Goal: Contribute content: Contribute content

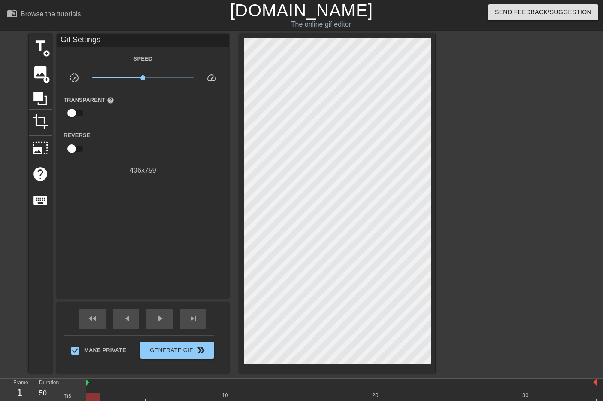
scroll to position [21, 0]
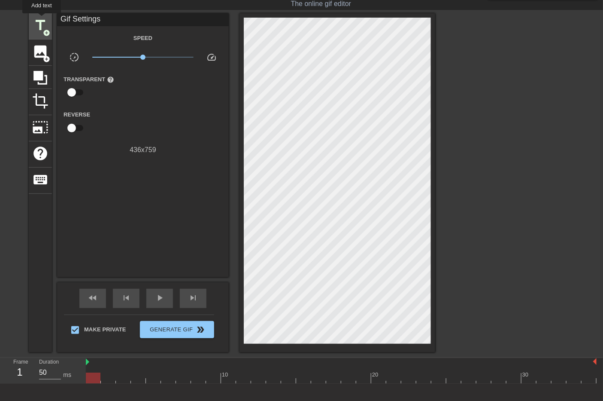
click at [42, 19] on span "title" at bounding box center [40, 25] width 16 height 16
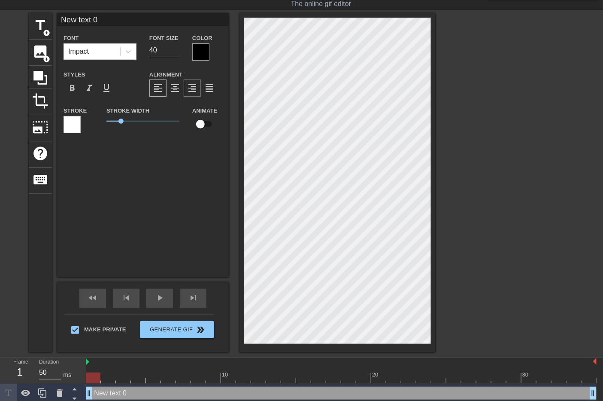
click at [192, 85] on span "format_align_right" at bounding box center [192, 88] width 10 height 10
type input "H"
type textarea "H"
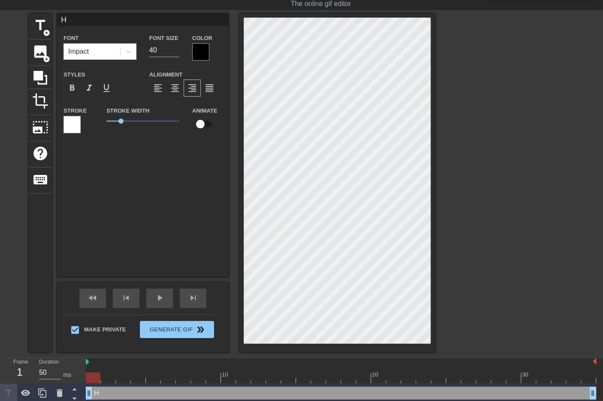
type input "Ho"
type textarea "Ho"
type input "How"
type textarea "How"
type input "How"
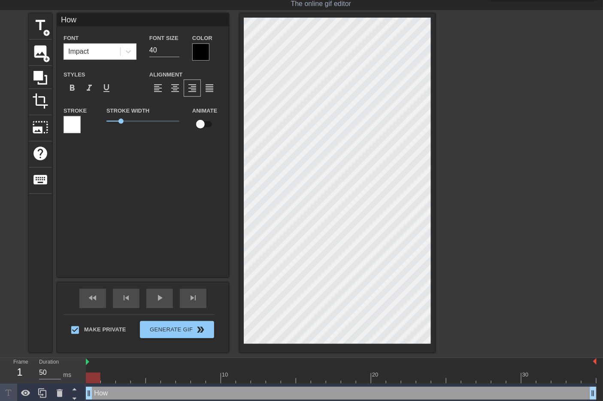
type textarea "How"
type input "How A"
type textarea "How A"
type input "How An"
type textarea "How An"
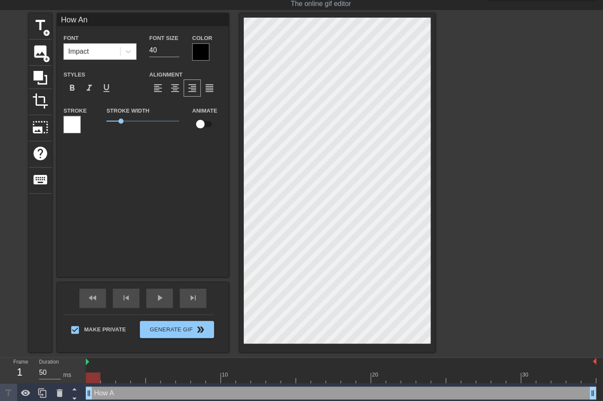
type input "How Ant"
type textarea "How Ant"
type input "How Anti"
type textarea "How Anti"
type input "How Antif"
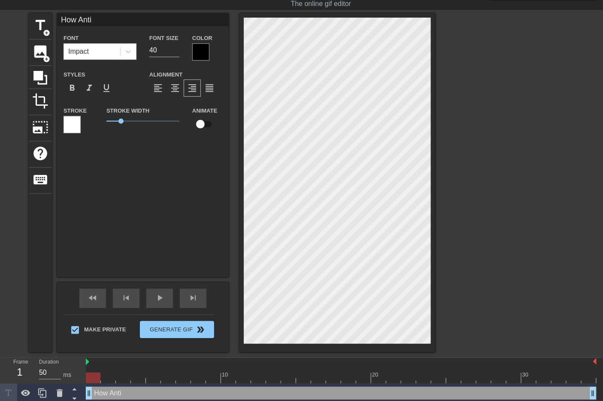
type textarea "How Antif"
type input "How Antifa"
type textarea "How Antifa"
type input "How Antifa-"
type textarea "How Antifa-"
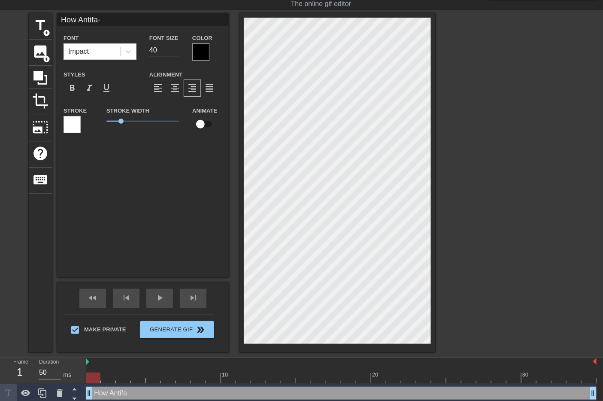
type input "How Antifa-s"
type textarea "How Antifa-s"
type input "How Antifa-sl"
type textarea "How Antifa-sl"
type input "How Antifa-slu"
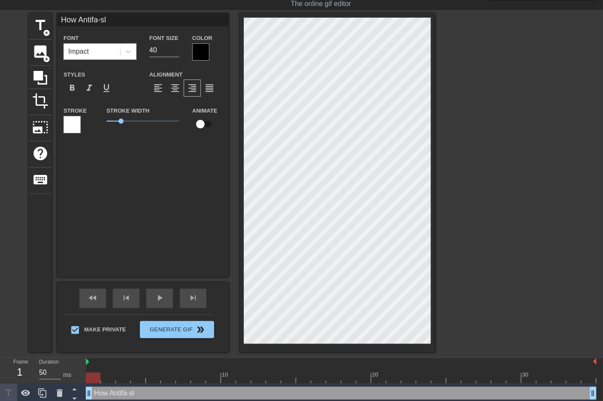
type textarea "How Antifa-slu"
type input "How Antifa-slut"
type textarea "How Antifa-slut"
type input "How Antifa-sluts"
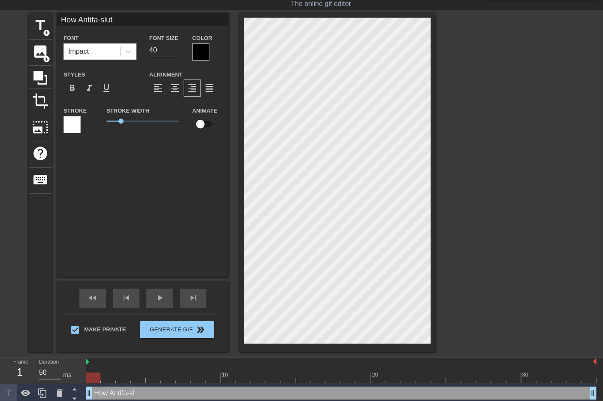
type textarea "How Antifa-sluts"
click at [178, 52] on input "39" at bounding box center [164, 50] width 30 height 14
click at [178, 52] on input "38" at bounding box center [164, 50] width 30 height 14
click at [178, 52] on input "37" at bounding box center [164, 50] width 30 height 14
click at [178, 52] on input "36" at bounding box center [164, 50] width 30 height 14
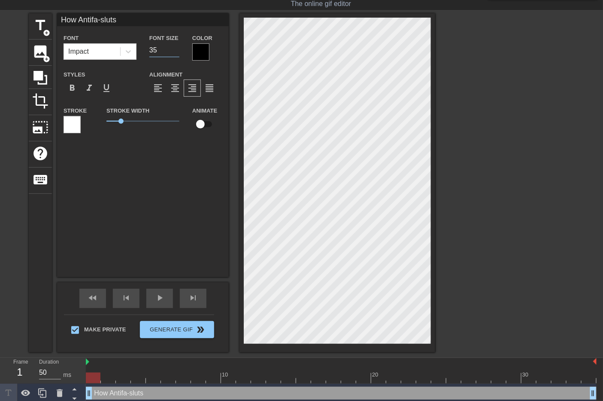
type input "35"
click at [178, 52] on input "35" at bounding box center [164, 50] width 30 height 14
type input "How Antifa-sluts"
type textarea "How Antifa-sluts"
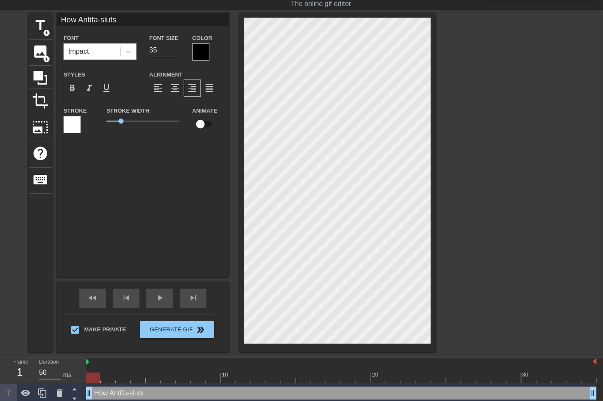
type input "How Antifa-slutss"
type textarea "How Antifa-sluts s"
type input "How Antifa-slutsst"
type textarea "How Antifa-sluts st"
type input "How Antifa-slutssta"
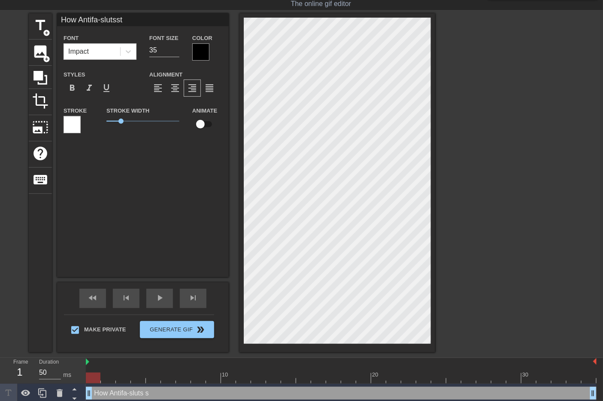
type textarea "How Antifa-sluts sta"
type input "How Antifa-slutsstar"
type textarea "How Antifa-sluts star"
type input "How Antifa-slutsstare"
type textarea "How Antifa-sluts stare"
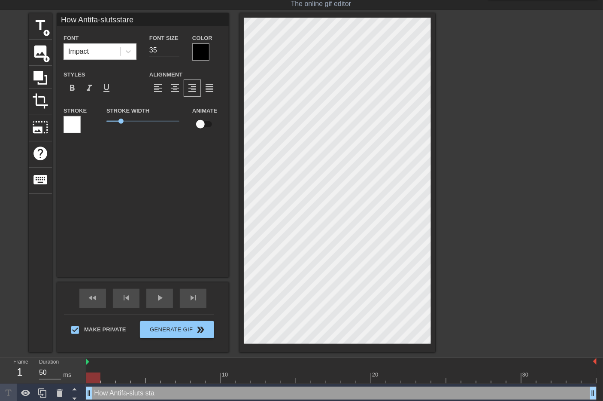
type input "How Antifa-slutsstare"
type textarea "How Antifa-sluts stare"
type input "How Antifa-slutsstare a"
type textarea "How Antifa-sluts stare a"
type input "How Antifa-slutsstare at"
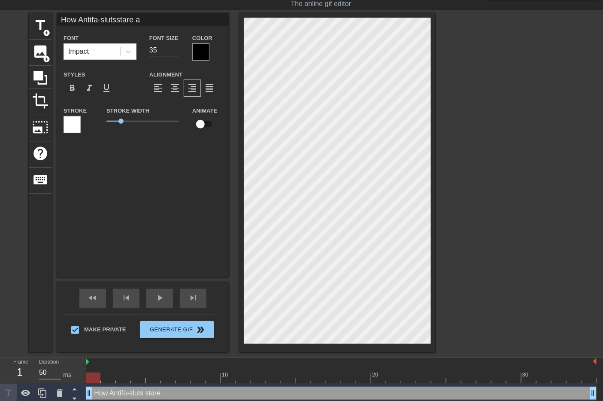
type textarea "How Antifa-sluts stare at"
type input "How Antifa-slutsstare at"
type textarea "How Antifa-sluts stare at"
type input "How Antifa-slutsstare at t"
type textarea "How Antifa-sluts stare at t"
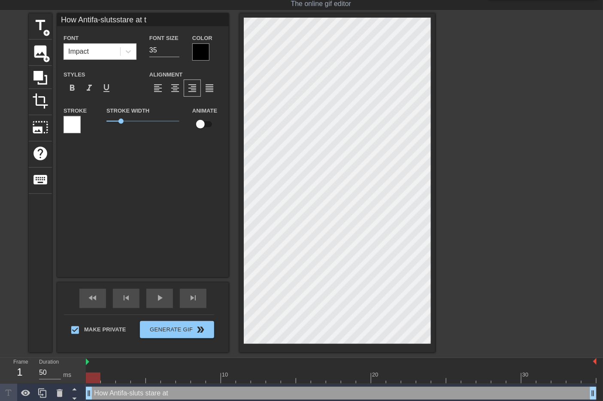
type input "How Antifa-slutsstare at th"
type textarea "How Antifa-sluts stare at th"
type input "How Antifa-slutsstare at the"
type textarea "How Antifa-sluts stare at the"
type input "How Antifa-slutsstare at the"
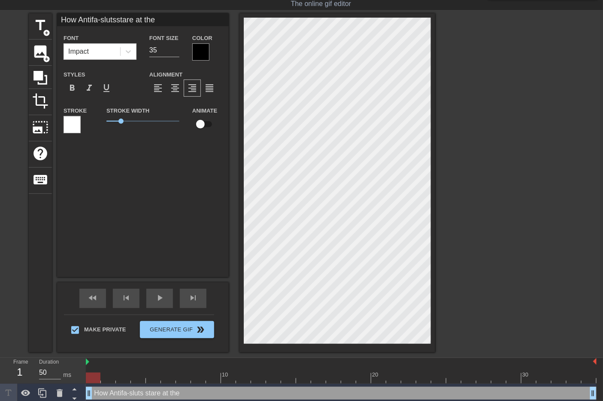
type textarea "How Antifa-sluts stare at the"
type input "How Antifa-slutsstare at the P"
type textarea "How Antifa-sluts stare at the P"
type input "How Antifa-slutsstare at the Pr"
type textarea "How Antifa-sluts stare at the Pr"
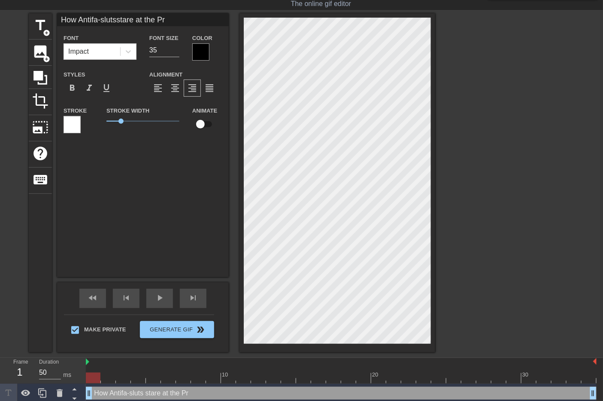
type input "How Antifa-slutsstare at the Pro"
type textarea "How Antifa-sluts stare at the Pro"
type input "How Antifa-slutsstare at the Prou"
type textarea "How Antifa-sluts stare at the Prou"
type input "How Antifa-slutsstare at the Proud"
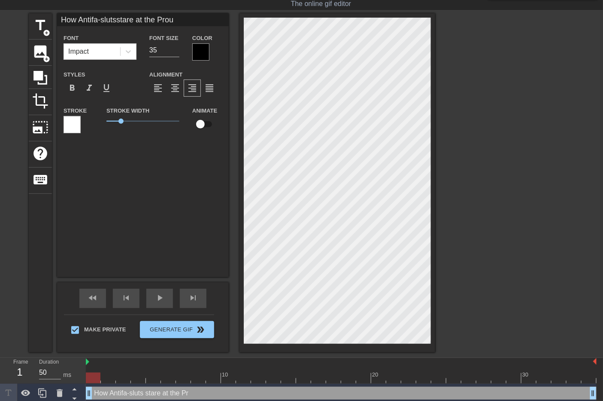
type textarea "How Antifa-sluts stare at the Proud"
type input "How Antifa-slutsstare at the Proud"
type textarea "How Antifa-sluts stare at the Proud"
type input "How Antifa-slutsstare at the Proud B"
type textarea "How Antifa-sluts stare at the Proud B"
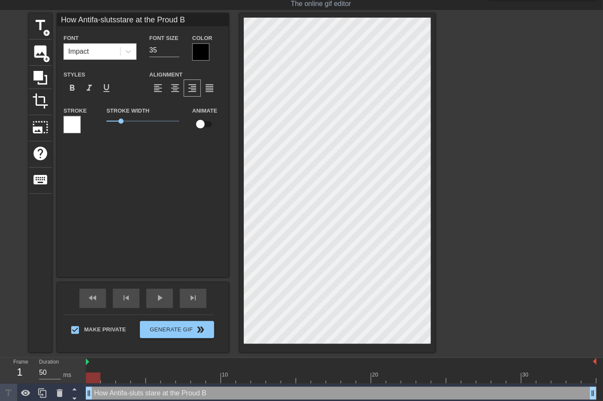
type input "How Antifa-slutsstare at the Proud Bo"
type textarea "How Antifa-sluts stare at the Proud Bo"
type input "How Antifa-slutsstare at the Proud Boy"
type textarea "How Antifa-sluts stare at the Proud Boy"
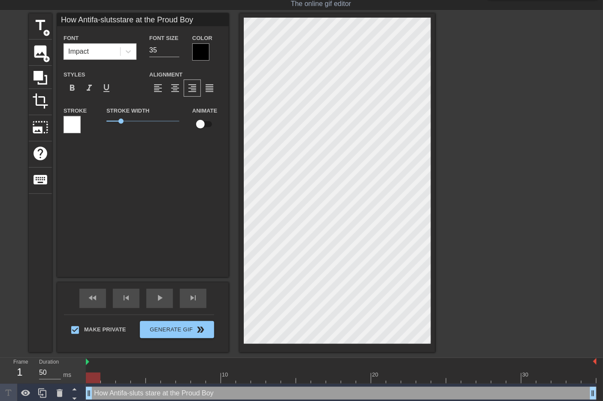
type input "How Antifa-slutsstare at the Proud Bo"
type textarea "How Antifa-sluts stare at the Proud Bo"
type input "How Antifa-slutsstare at the Proud B"
type textarea "How Antifa-sluts stare at the Proud B"
type input "How Antifa-slutsstare at the Proud"
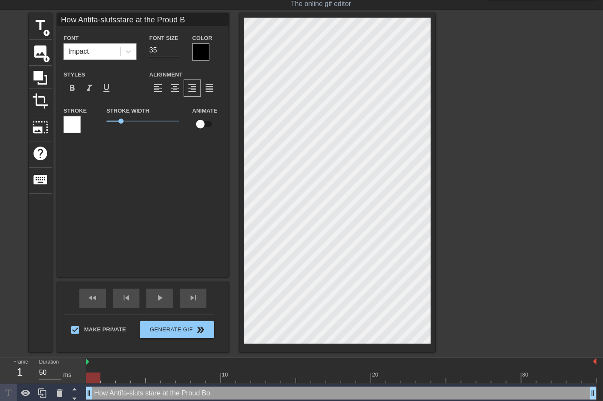
type textarea "How Antifa-sluts stare at the Proud"
type input "How Antifa-slutsstare at the Proud"
type textarea "How Antifa-sluts stare at the Proud"
type input "How Antifa-slutsstare at the Prou"
type textarea "How Antifa-sluts stare at the Prou"
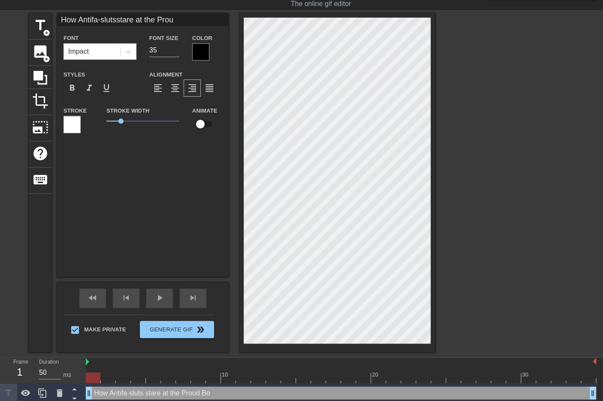
type input "How Antifa-slutsstare at the Pro"
type textarea "How Antifa-sluts stare at the Pro"
type input "How Antifa-slutsstare at the Pr"
type textarea "How Antifa-sluts stare at the Pr"
type input "How Antifa-slutsstare at the P"
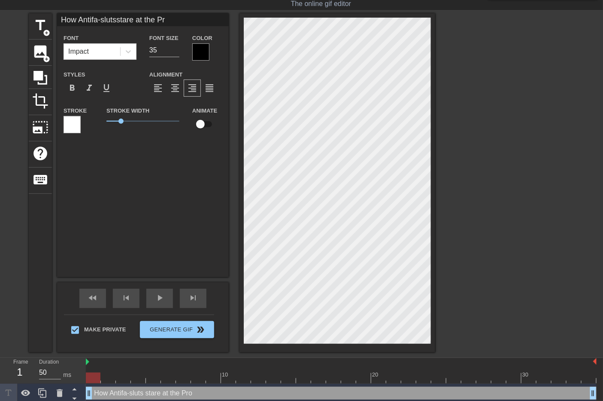
type textarea "How Antifa-sluts stare at the P"
type input "How Antifa-slutsstare at the"
type textarea "How Antifa-sluts stare at the"
type input "How Antifa-slutsstare at the"
type textarea "How Antifa-sluts stare at the"
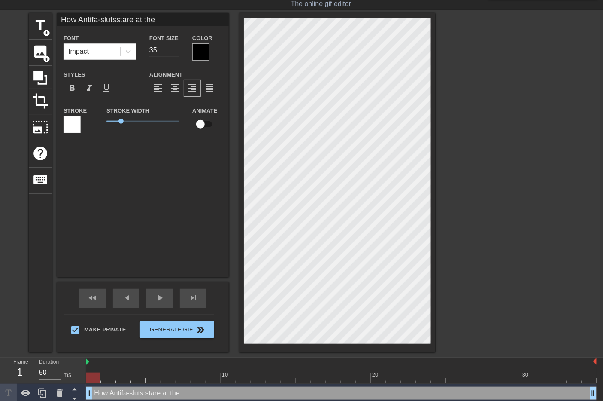
type input "How Antifa-slutsstare at the"
type textarea "How Antifa-sluts stare at the"
type input "How Antifa-slutsstare at theP"
type textarea "How Antifa-sluts stare at the P"
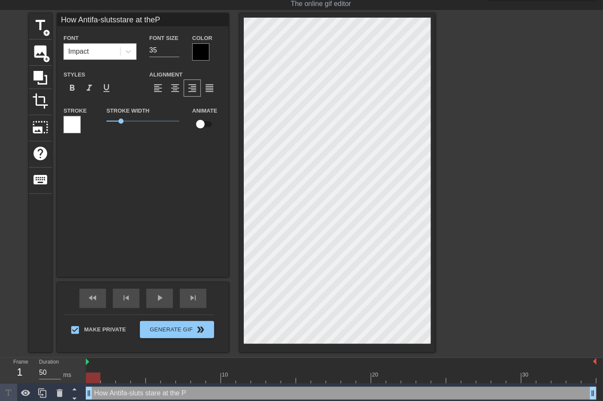
type input "How Antifa-slutsstare at thePr"
type textarea "How Antifa-sluts stare at the Pr"
type input "How Antifa-slutsstare at thePro"
type textarea "How Antifa-sluts stare at the Pro"
type input "How Antifa-slutsstare at theProu"
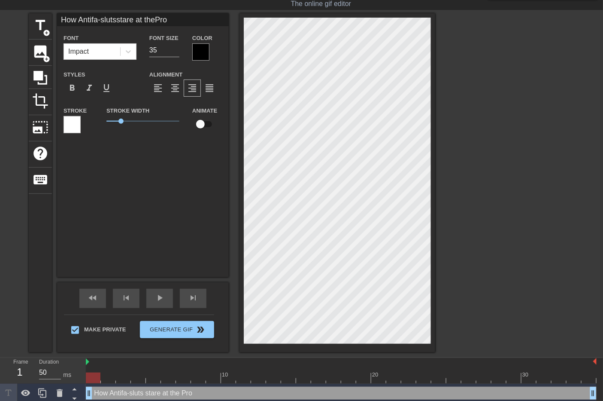
type textarea "How Antifa-sluts stare at the Prou"
type input "How Antifa-slutsstare at theProud"
type textarea "How Antifa-sluts stare at the Proud"
type input "How Antifa-slutsstare at theProud"
type textarea "How Antifa-sluts stare at the Proud"
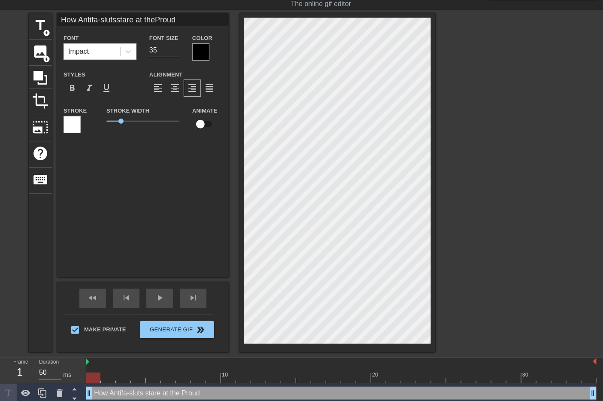
type input "How Antifa-slutsstare at theProud B"
type textarea "How Antifa-sluts stare at the Proud B"
type input "How Antifa-slutsstare at theProud Bo"
type textarea "How Antifa-sluts stare at the Proud Bo"
type input "How Antifa-slutsstare at theProud Boy"
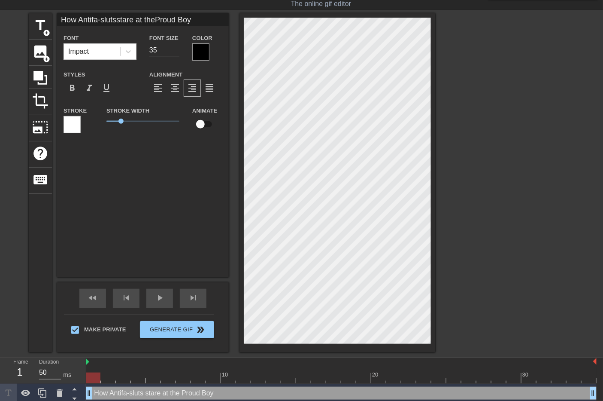
scroll to position [2, 2]
type textarea "How Antifa-sluts stare at the Proud Boy"
type input "How Antifa-slutsstare at theProud Boy"
type textarea "How Antifa-sluts stare at the Proud Boy"
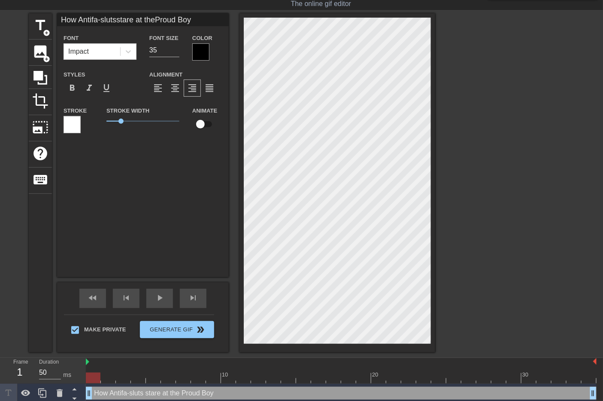
scroll to position [2, 1]
type input "How Antifa-slutsstare at theProud [PERSON_NAME]"
type textarea "How Antifa-sluts stare at the Proud Boy t"
type input "How Antifa-slutsstare at theProud Boyth"
type textarea "How Antifa-sluts stare at the Proud Boy th"
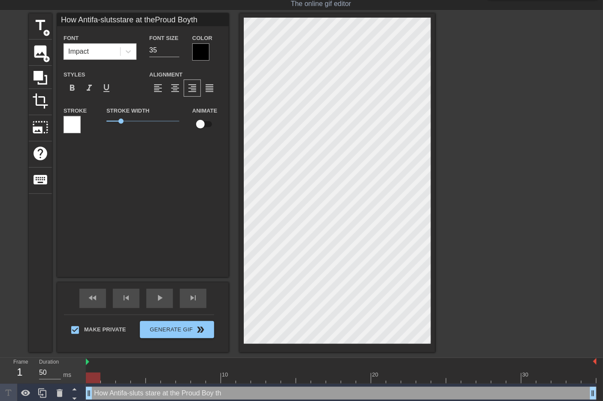
type input "How Antifa-slutsstare at theProud Boytha"
type textarea "How Antifa-sluts stare at the Proud Boy tha"
type input "How Antifa-slutsstare at theProud Boythat"
type textarea "How Antifa-sluts stare at the Proud Boy that"
type input "How Antifa-slutsstare at theProud Boythat"
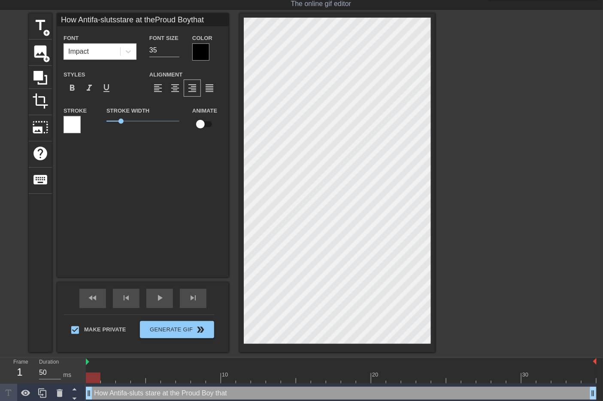
type textarea "How Antifa-sluts stare at the Proud Boy that"
type input "How Antifa-slutsstare at theProud Boythat j"
type textarea "How Antifa-sluts stare at the Proud Boy that j"
type input "How Antifa-slutsstare at theProud Boythat ju"
type textarea "How Antifa-sluts stare at the Proud Boy that ju"
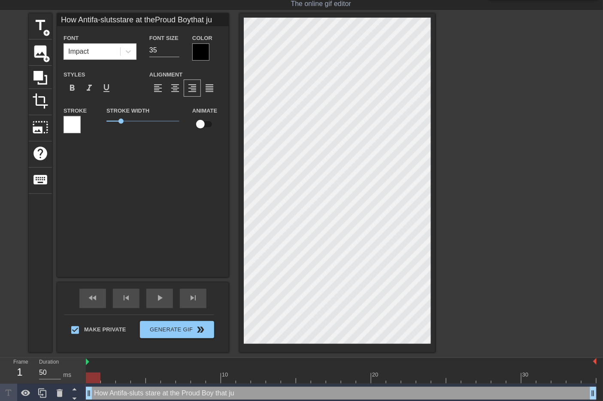
type input "How Antifa-slutsstare at theProud Boythat jus"
type textarea "How Antifa-sluts stare at the Proud Boy that jus"
type input "How Antifa-slutsstare at theProud Boythat just"
type textarea "How Antifa-sluts stare at the Proud Boy that just"
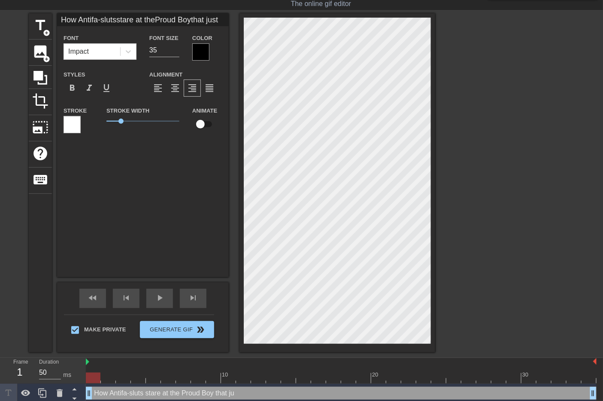
type input "How Antifa-slutsstare at theProud Boythat just"
type textarea "How Antifa-sluts stare at the Proud Boy that just"
type input "How Antifa-slutsstare at theProud Boythat just b"
type textarea "How Antifa-sluts stare at the Proud Boy that just b"
type input "How Antifa-slutsstare at theProud Boythat just be"
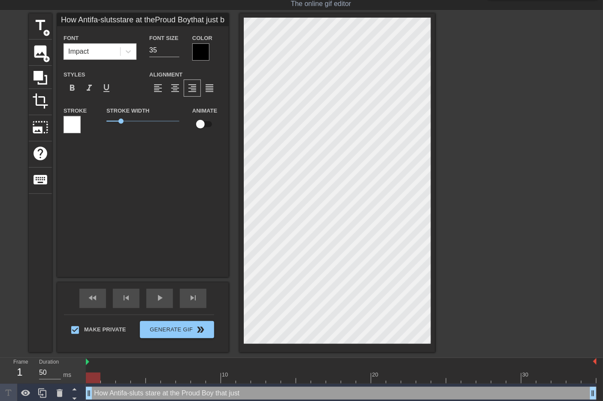
type textarea "How Antifa-sluts stare at the Proud Boy that just be"
type input "How Antifa-slutsstare at theProud Boythat just bea"
type textarea "How Antifa-sluts stare at the Proud Boy that just bea"
type input "How Antifa-slutsstare at theProud Boythat just beat"
type textarea "How Antifa-sluts stare at the Proud Boy that just beat"
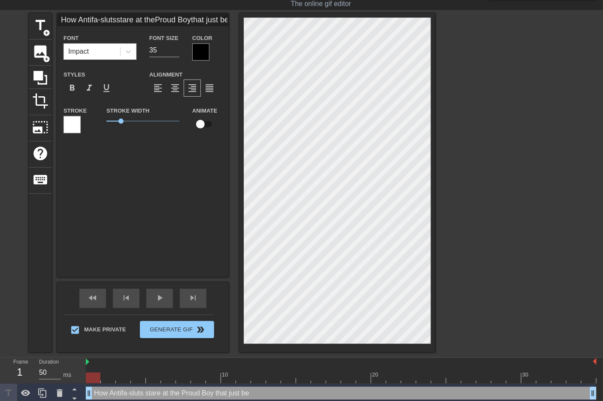
scroll to position [2, 3]
type input "How Antifa-slutsstare at theProud Boythat just beat"
type textarea "How Antifa-sluts stare at the Proud Boy that just beat"
type input "How Antifa-slutsstare at theProud Boythat just beat u"
type textarea "How Antifa-sluts stare at the Proud Boy that just beat u"
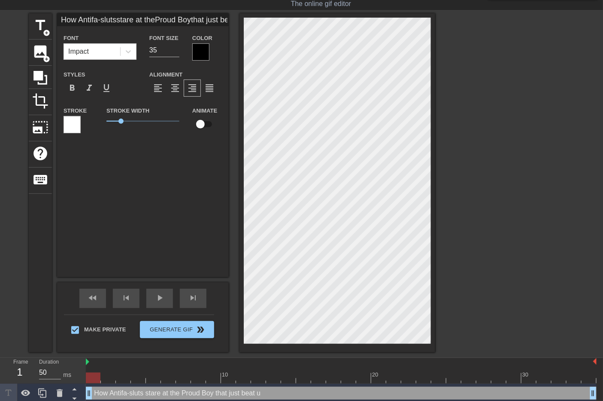
type input "How Antifa-slutsstare at theProud Boythat just beat up"
type textarea "How Antifa-sluts stare at the Proud Boy that just beat up"
type input "How Antifa-slutsstare at theProud Boythat just beat up"
type textarea "How Antifa-sluts stare at the Proud Boy that just beat up"
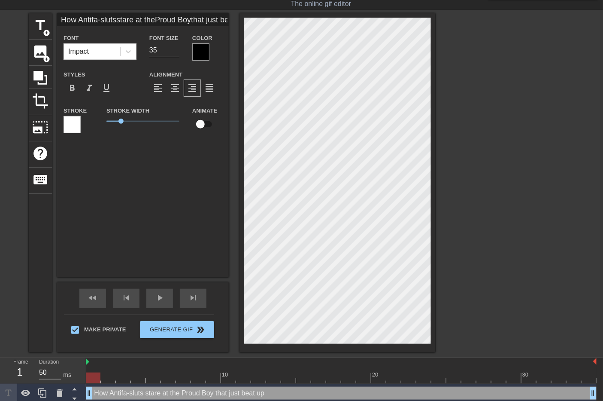
type input "How Antifa-slutsstare at theProud Boythat just beat upt"
type textarea "How Antifa-sluts stare at the Proud Boy that just beat up t"
type input "How Antifa-slutsstare at theProud Boythat just beat upth"
type textarea "How Antifa-sluts stare at the Proud Boy that just beat up th"
type input "How Antifa-slutsstare at theProud Boythat just beat upthe"
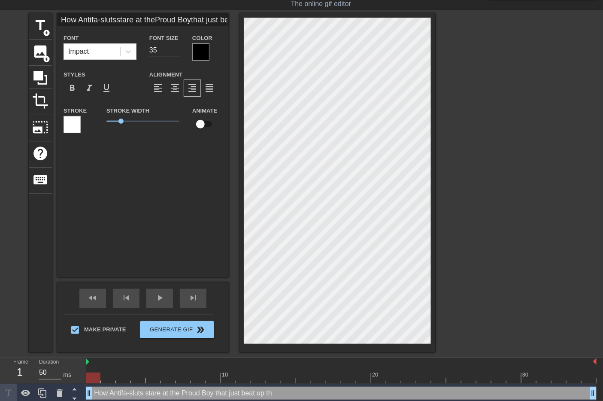
type textarea "How Antifa-sluts stare at the Proud Boy that just beat up the"
type input "How Antifa-slutsstare at theProud Boythat just beat upthei"
type textarea "How Antifa-sluts stare at the Proud Boy that just beat up thei"
type input "How Antifa-slutsstare at theProud Boythat just beat uptheir"
type textarea "How Antifa-sluts stare at the Proud Boy that just beat up their"
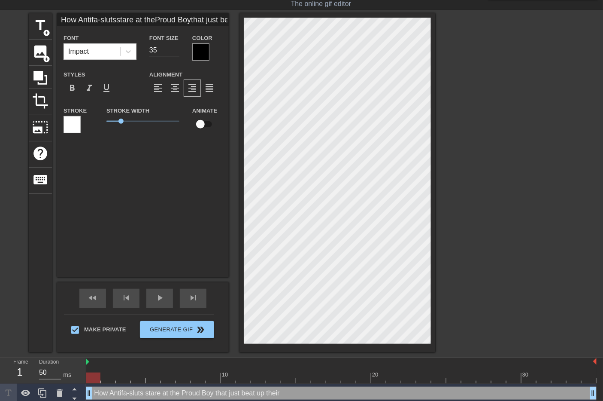
type input "How Antifa-slutsstare at theProud Boythat just beat uptheir"
type textarea "How Antifa-sluts stare at the Proud Boy that just beat up their"
type input "How Antifa-slutsstare at theProud Boythat just beat uptheir c"
type textarea "How Antifa-sluts stare at the Proud Boy that just beat up their c"
type input "How Antifa-slutsstare at theProud Boythat just beat uptheir cu"
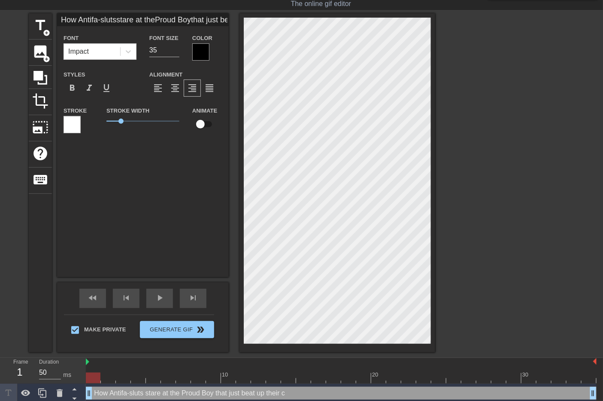
type textarea "How Antifa-sluts stare at the Proud Boy that just beat up their cu"
type input "How Antifa-slutsstare at theProud Boythat just beat uptheir cuc"
type textarea "How Antifa-sluts stare at the Proud Boy that just beat up their cuc"
type input "How Antifa-slutsstare at theProud Boythat just beat uptheir cuck"
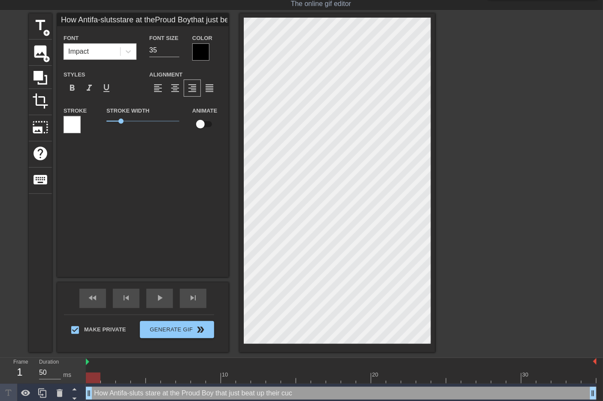
type textarea "How Antifa-sluts stare at the Proud Boy that just beat up their cuck"
type input "How Antifa-slutsstare at theProud Boythat just beat uptheir cuck"
type textarea "How Antifa-sluts stare at the Proud Boy that just beat up their cuck"
type input "How Antifa-slutsstare at theProud Boythat just beat uptheir cuck b"
type textarea "How Antifa-sluts stare at the Proud Boy that just beat up their cuck b"
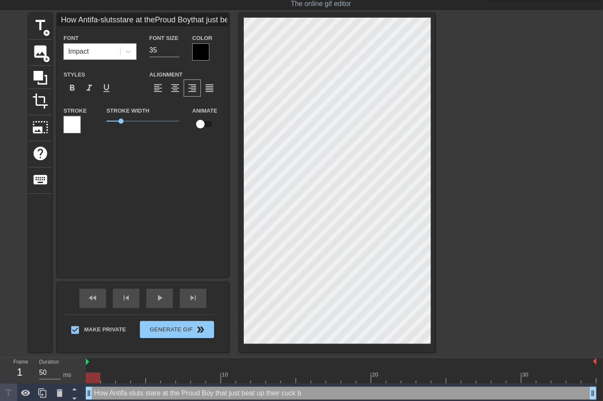
type input "How Antifa-slutsstare at theProud Boythat just beat uptheir cuck bo"
type textarea "How Antifa-sluts stare at the Proud Boy that just beat up their cuck bo"
type input "How Antifa-slutsstare at theProud Boythat just beat uptheir cuck boy"
type textarea "How Antifa-sluts stare at the Proud Boy that just beat up their cuck boy"
type input "How Antifa-slutsstare at theProud Boythat just beat uptheir cuck boyf"
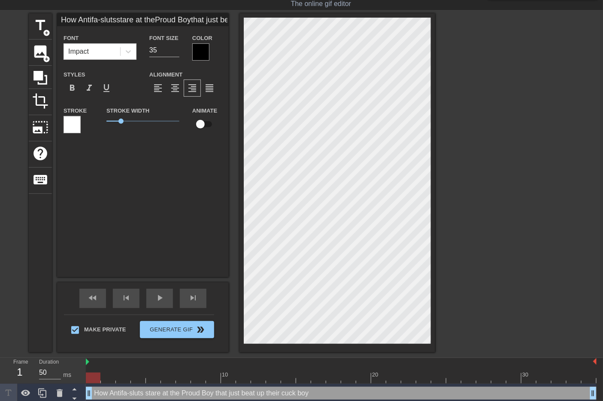
type textarea "How Antifa-sluts stare at the Proud Boy that just beat up their cuck boyf"
type input "How Antifa-slutsstare at theProud Boythat just beat uptheir cuck boyfr"
type textarea "How Antifa-sluts stare at the Proud Boy that just beat up their cuck boyfr"
type input "How Antifa-slutsstare at theProud Boythat just beat uptheir cuck boyfri"
type textarea "How Antifa-sluts stare at the Proud Boy that just beat up their cuck boyfri"
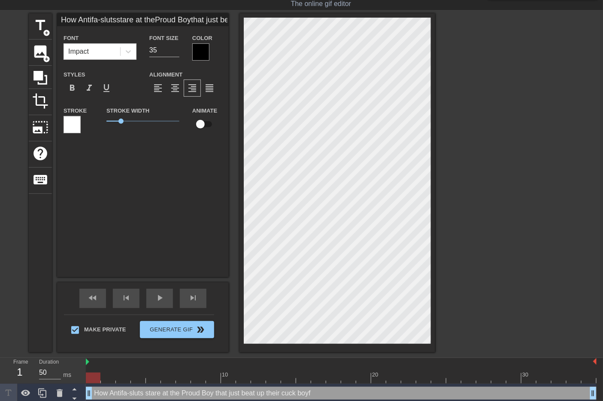
type input "How Antifa-slutsstare at theProud Boythat just beat uptheir cuck boyfrie"
type textarea "How Antifa-sluts stare at the Proud Boy that just beat up their cuck boyfrie"
type input "How Antifa-slutsstare at theProud Boythat just beat uptheir cuck [PERSON_NAME]"
type textarea "How Antifa-sluts stare at the Proud Boy that just beat up their cuck [PERSON_NA…"
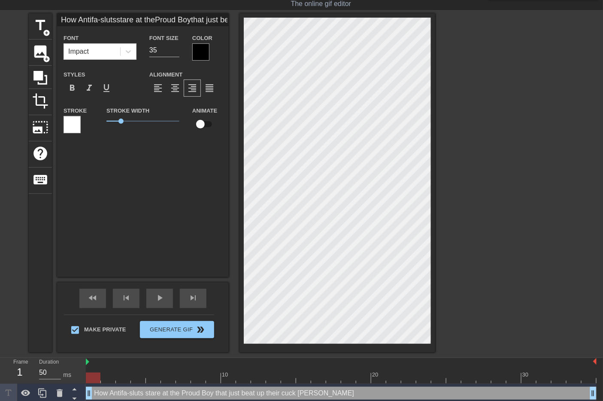
type input "How Antifa-slutsstare at theProud Boythat just beat uptheir cuck boyfrie"
type textarea "How Antifa-sluts stare at the Proud Boy that just beat up their cuck boyfrie"
type input "How Antifa-slutsstare at theProud Boythat just beat uptheir cuck boyfrien"
type textarea "How Antifa-sluts stare at the Proud Boy that just beat up their cuck boyfrien"
type input "How Antifa-slutsstare at theProud Boythat just beat uptheir cuck boyfriend"
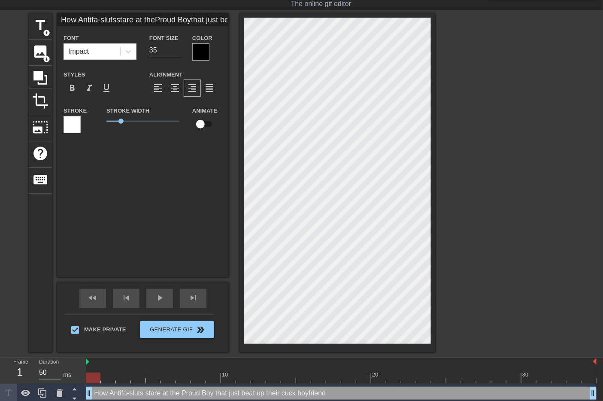
click at [440, 174] on div "title add_circle image add_circle crop photo_size_select_large help keyboard Ho…" at bounding box center [301, 182] width 603 height 339
click at [505, 80] on div at bounding box center [510, 142] width 129 height 258
drag, startPoint x: 439, startPoint y: 86, endPoint x: 560, endPoint y: 61, distance: 124.5
click at [561, 61] on div at bounding box center [510, 142] width 129 height 258
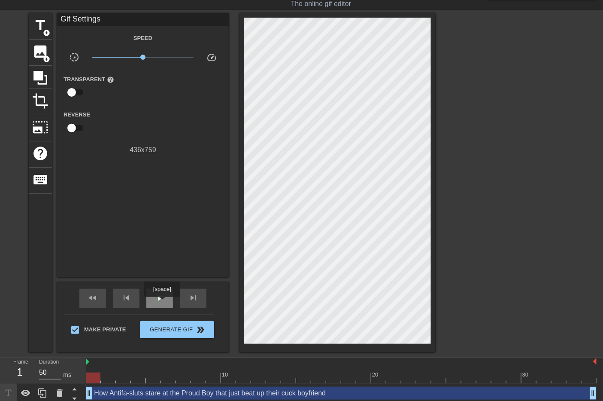
click at [162, 303] on div "play_arrow" at bounding box center [159, 298] width 27 height 19
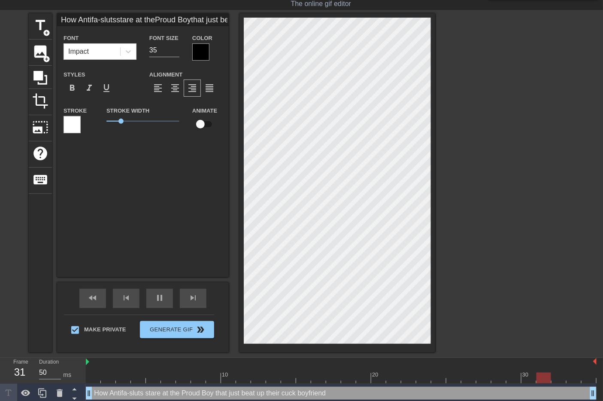
scroll to position [1, 1]
